Goal: Task Accomplishment & Management: Manage account settings

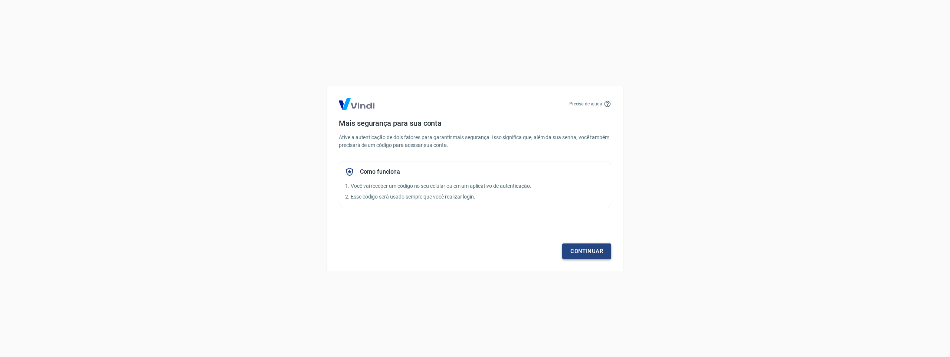
click at [572, 247] on link "Continuar" at bounding box center [586, 252] width 49 height 16
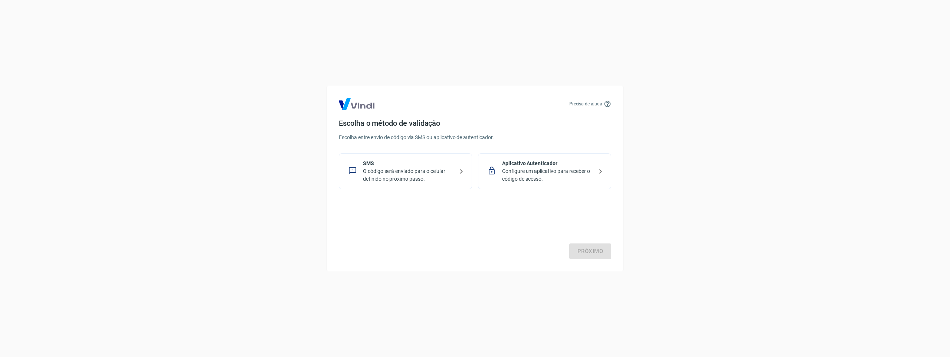
click at [420, 176] on p "O código será enviado para o celular definido no próximo passo." at bounding box center [408, 175] width 91 height 16
click at [584, 251] on link "Próximo" at bounding box center [591, 252] width 42 height 16
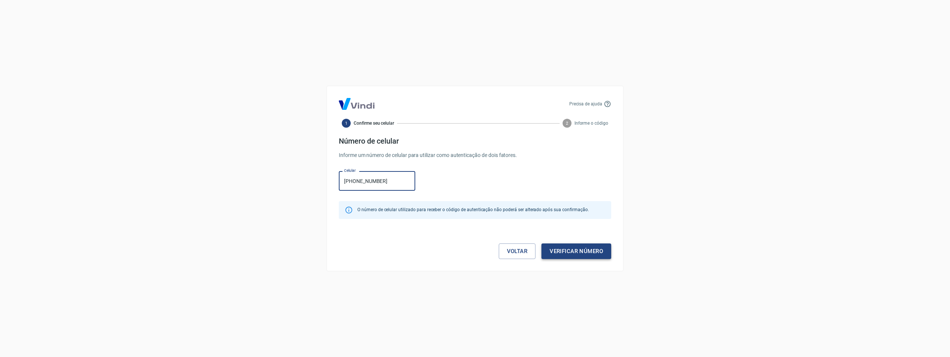
type input "[PHONE_NUMBER]"
click at [578, 250] on button "Verificar número" at bounding box center [577, 252] width 70 height 16
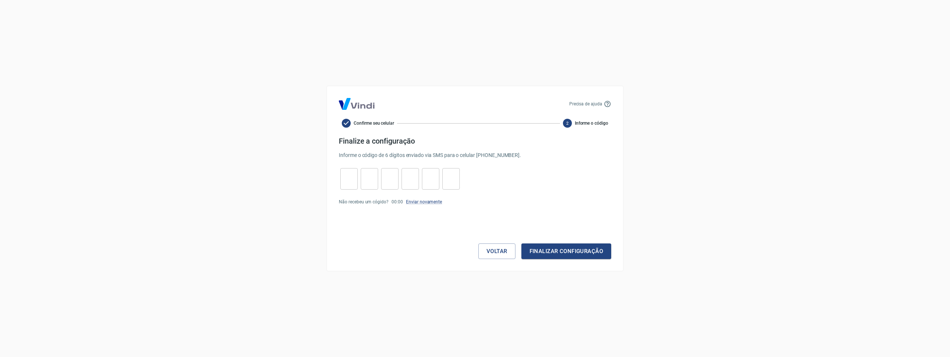
click at [354, 176] on input "tel" at bounding box center [348, 179] width 17 height 16
type input "1"
type input "5"
type input "7"
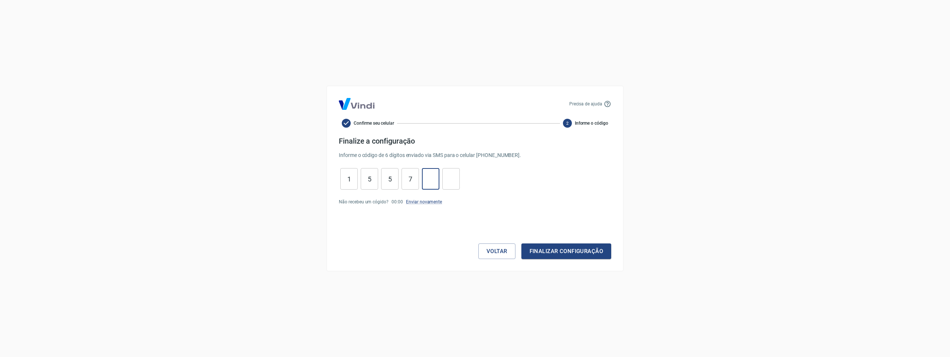
type input "9"
type input "0"
click at [541, 245] on button "Finalizar configuração" at bounding box center [567, 252] width 90 height 16
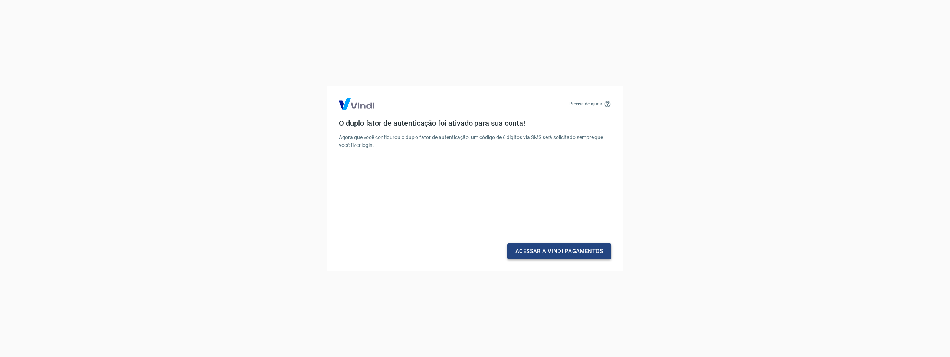
click at [538, 251] on link "Acessar a Vindi Pagamentos" at bounding box center [560, 252] width 104 height 16
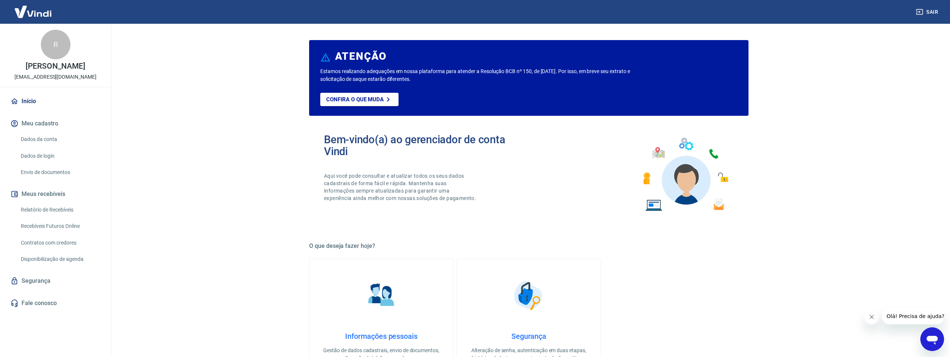
click at [63, 140] on link "Dados da conta" at bounding box center [60, 139] width 84 height 15
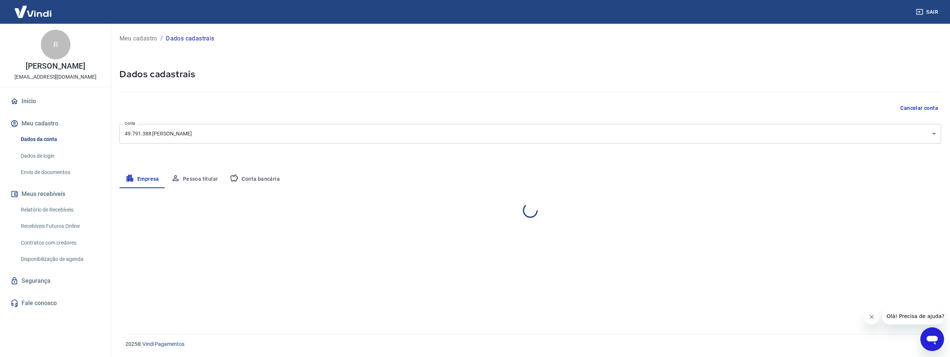
select select "MS"
select select "business"
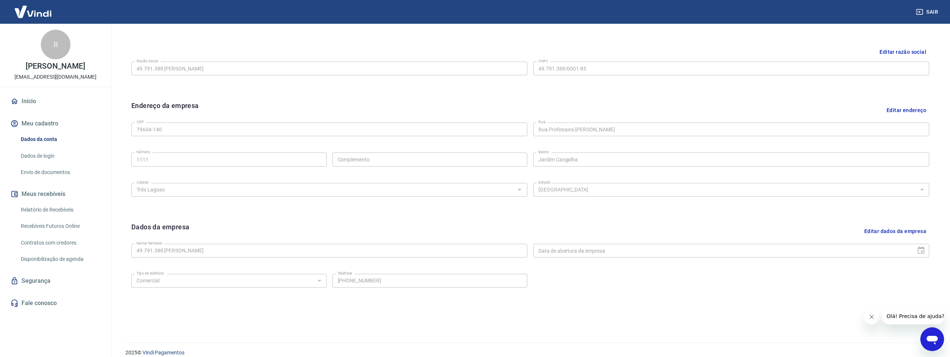
scroll to position [178, 0]
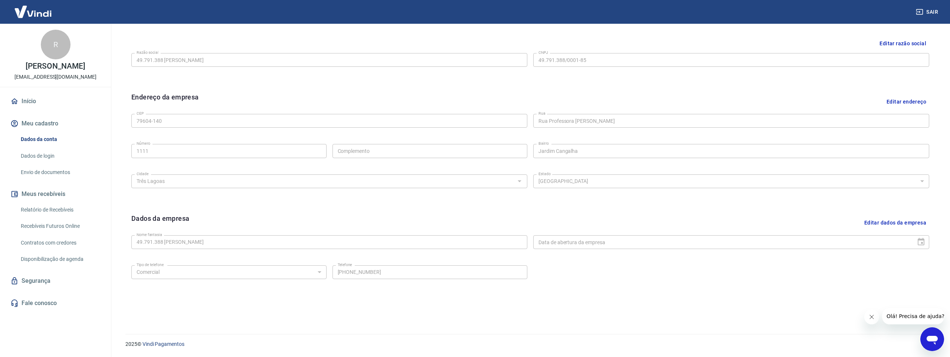
click at [297, 44] on div "Editar razão social" at bounding box center [530, 44] width 798 height 14
